Goal: Task Accomplishment & Management: Manage account settings

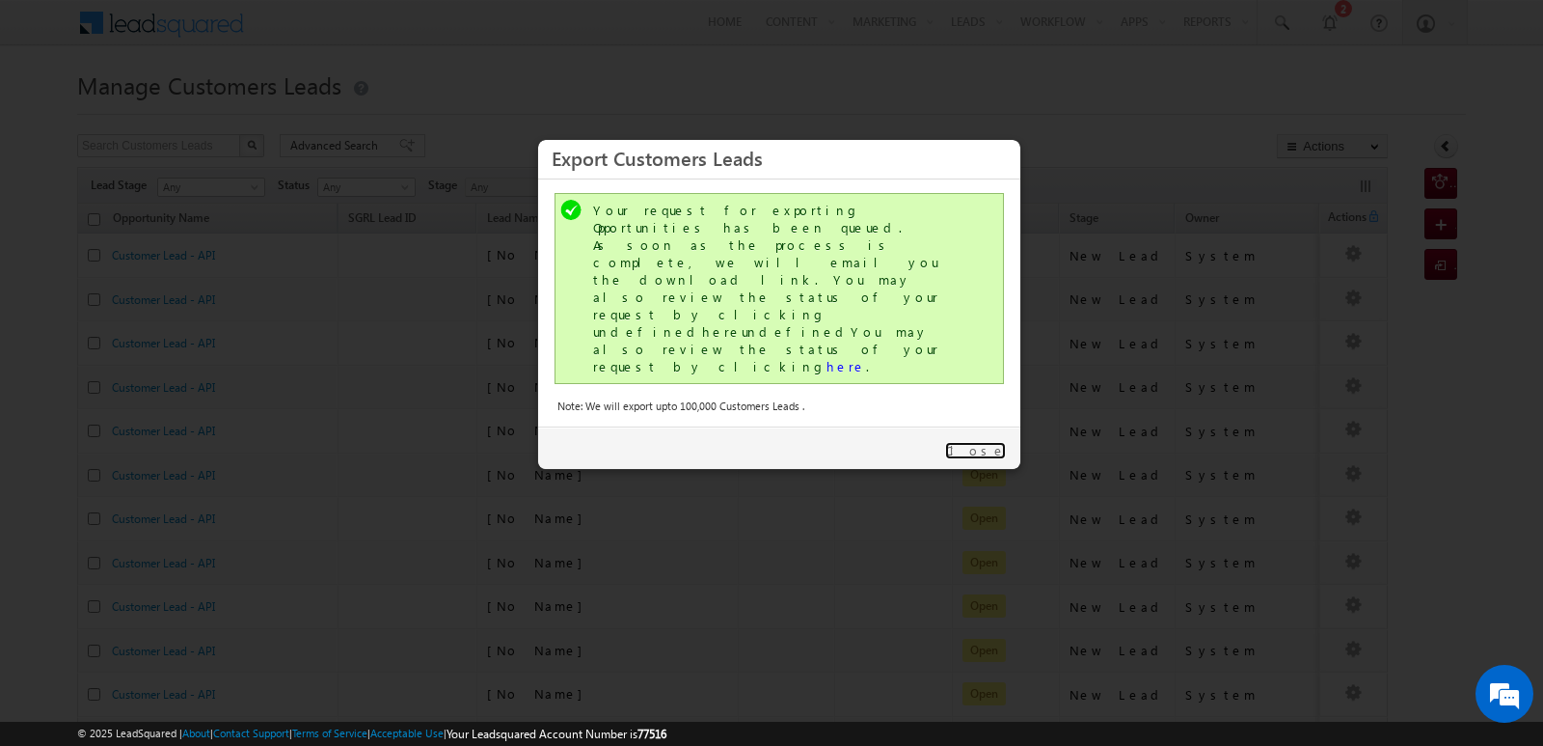
click at [993, 442] on link "Close" at bounding box center [975, 450] width 61 height 17
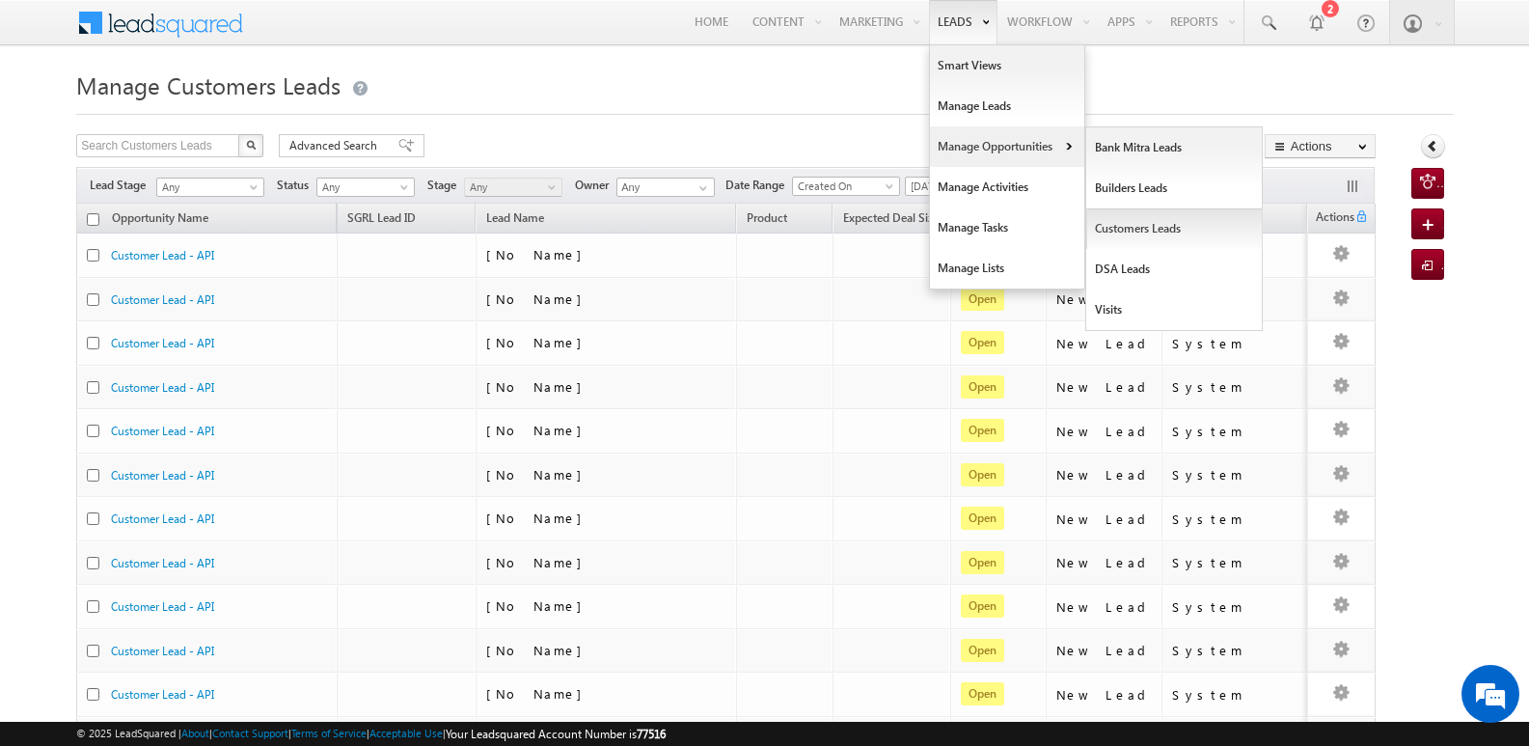
click at [1119, 219] on link "Customers Leads" at bounding box center [1174, 228] width 177 height 41
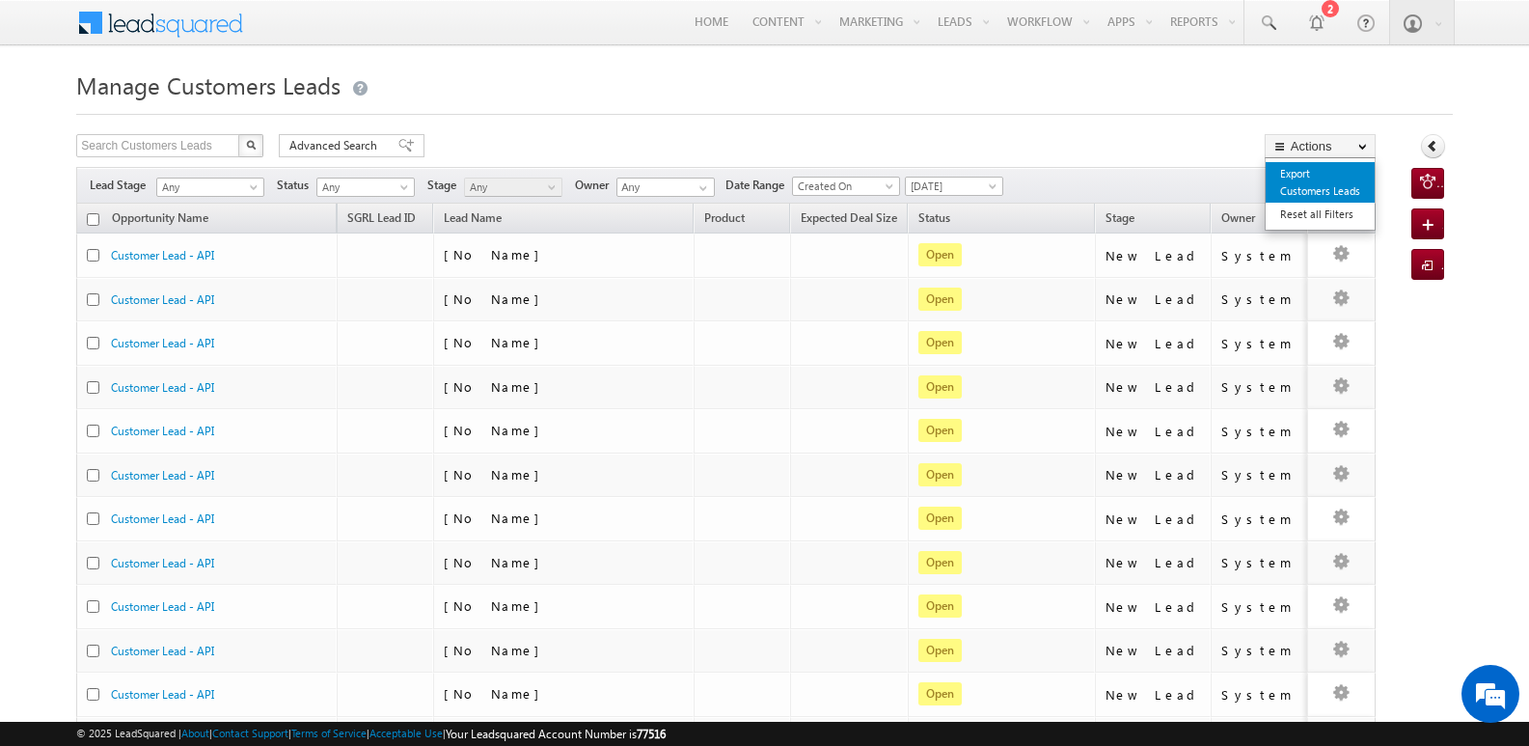
click at [1305, 177] on link "Export Customers Leads" at bounding box center [1320, 182] width 109 height 41
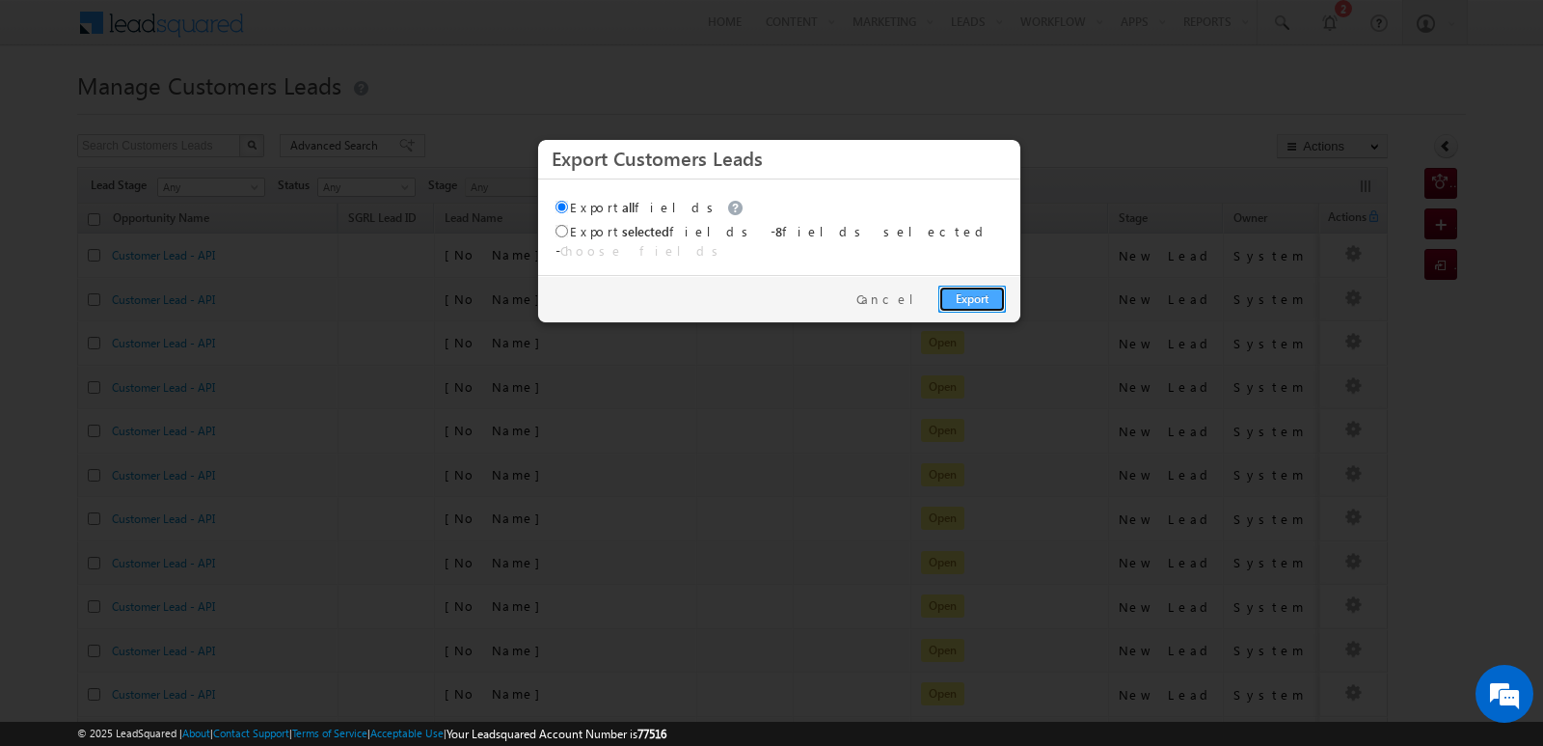
click at [981, 286] on link "Export" at bounding box center [973, 299] width 68 height 27
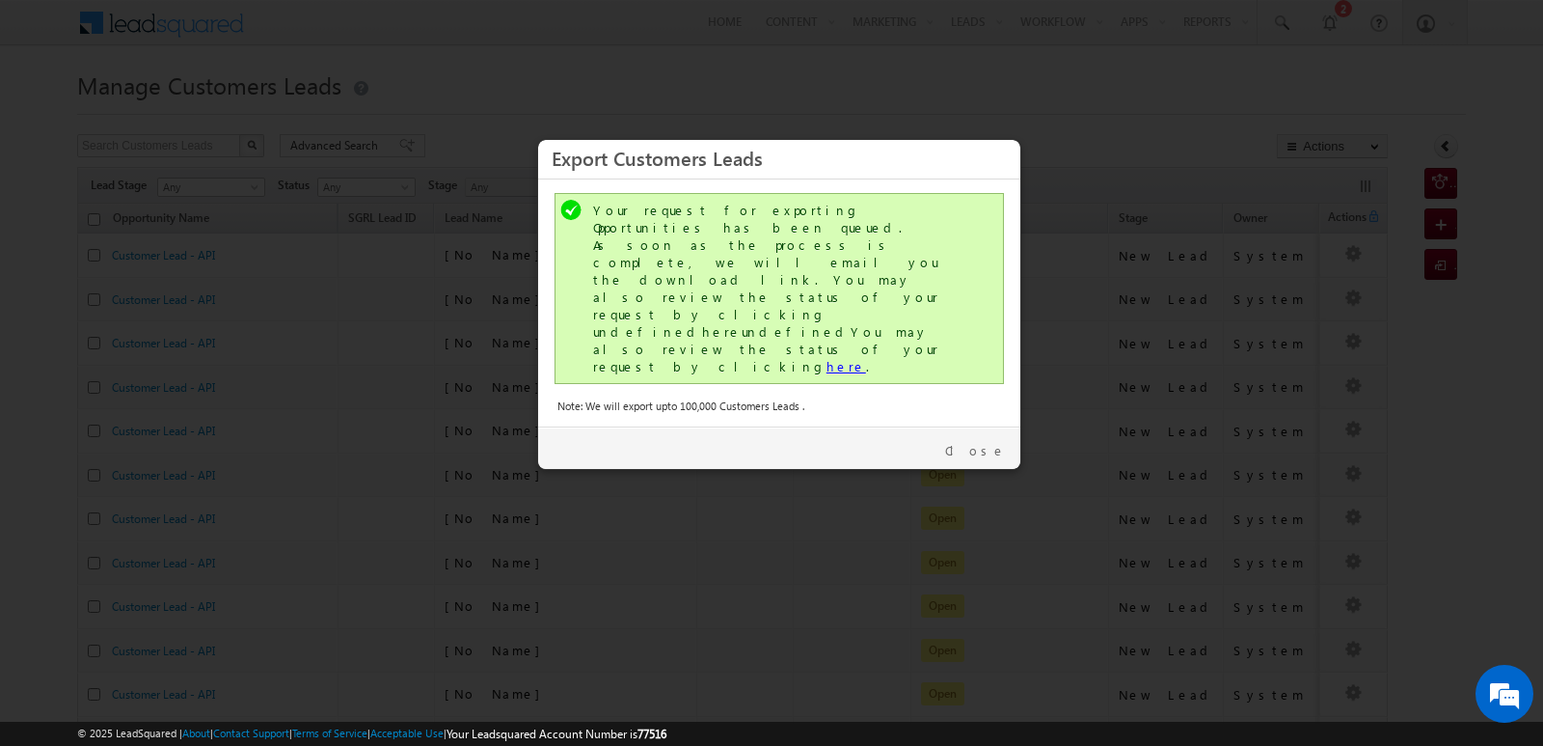
click at [827, 358] on link "here" at bounding box center [847, 366] width 40 height 16
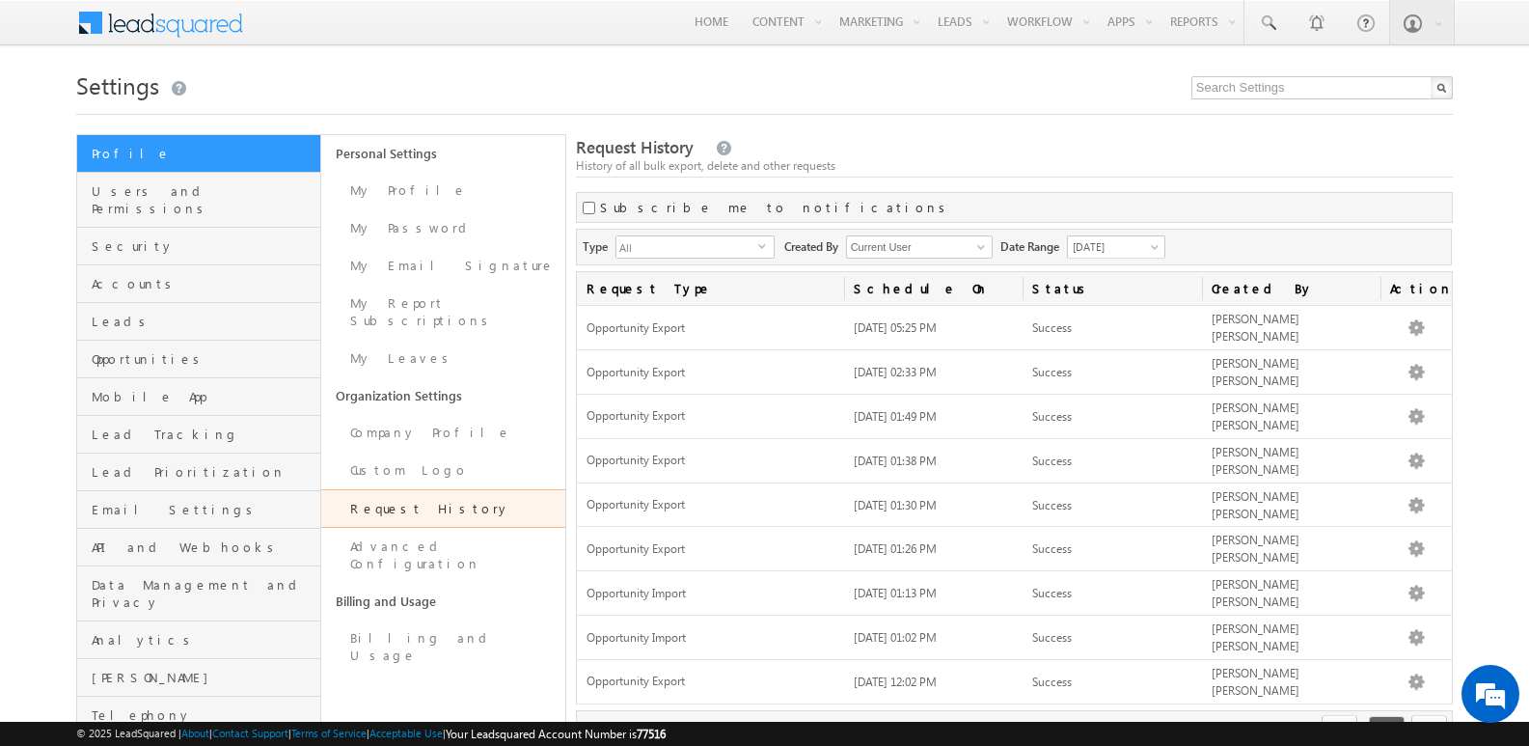
click at [1015, 137] on div "Request History History of all bulk export, delete and other requests" at bounding box center [1014, 156] width 877 height 41
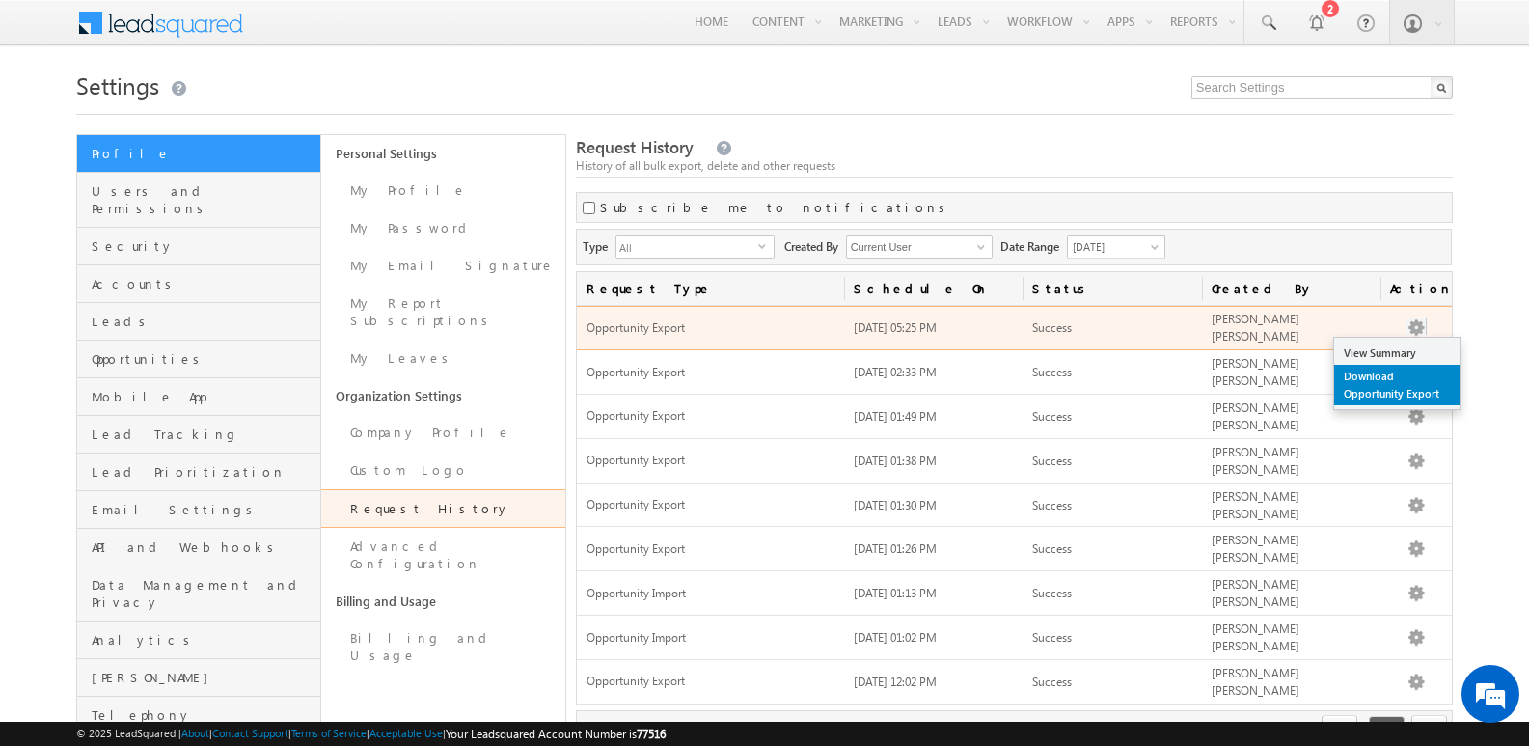
click at [1374, 390] on link "Download Opportunity Export" at bounding box center [1396, 385] width 125 height 41
